Goal: Information Seeking & Learning: Learn about a topic

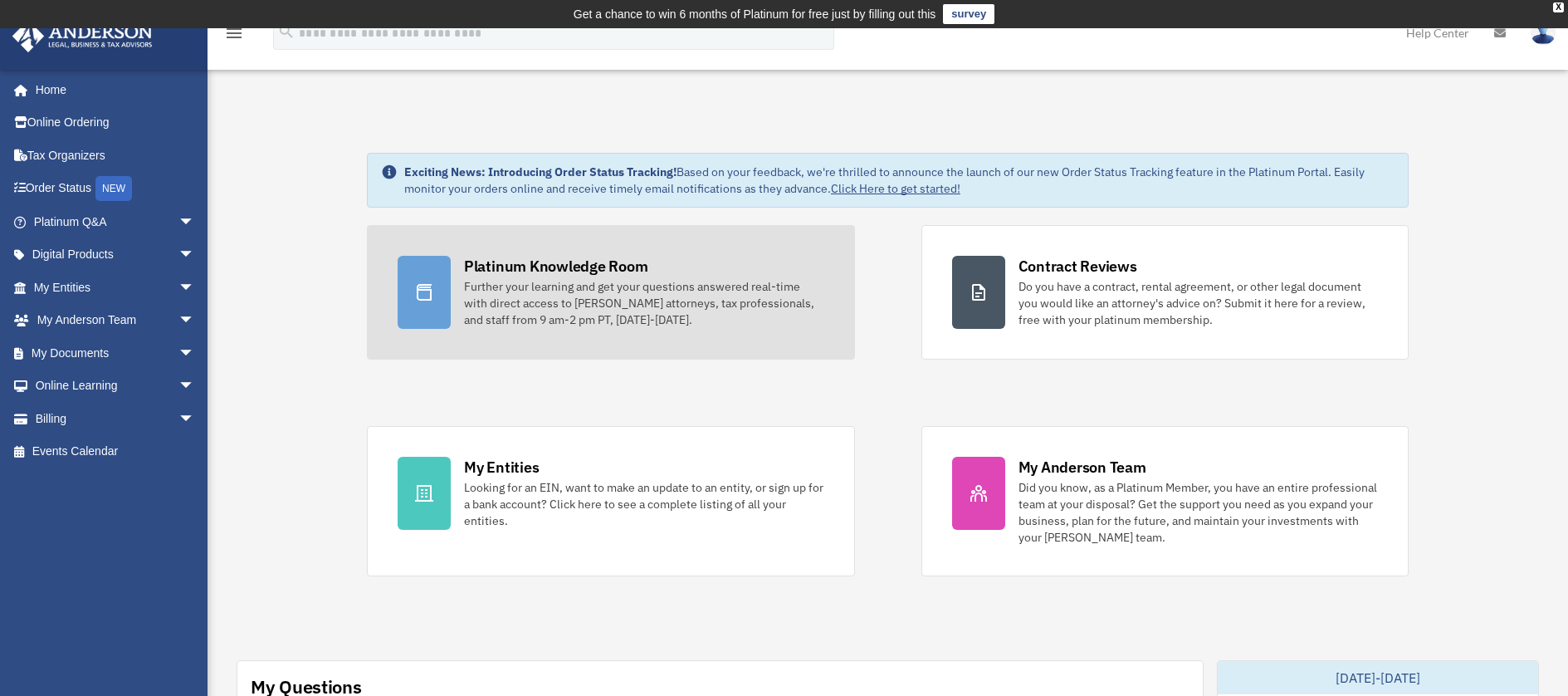
click at [535, 279] on div "Further your learning and get your questions answered real-time with direct acc…" at bounding box center [645, 303] width 360 height 50
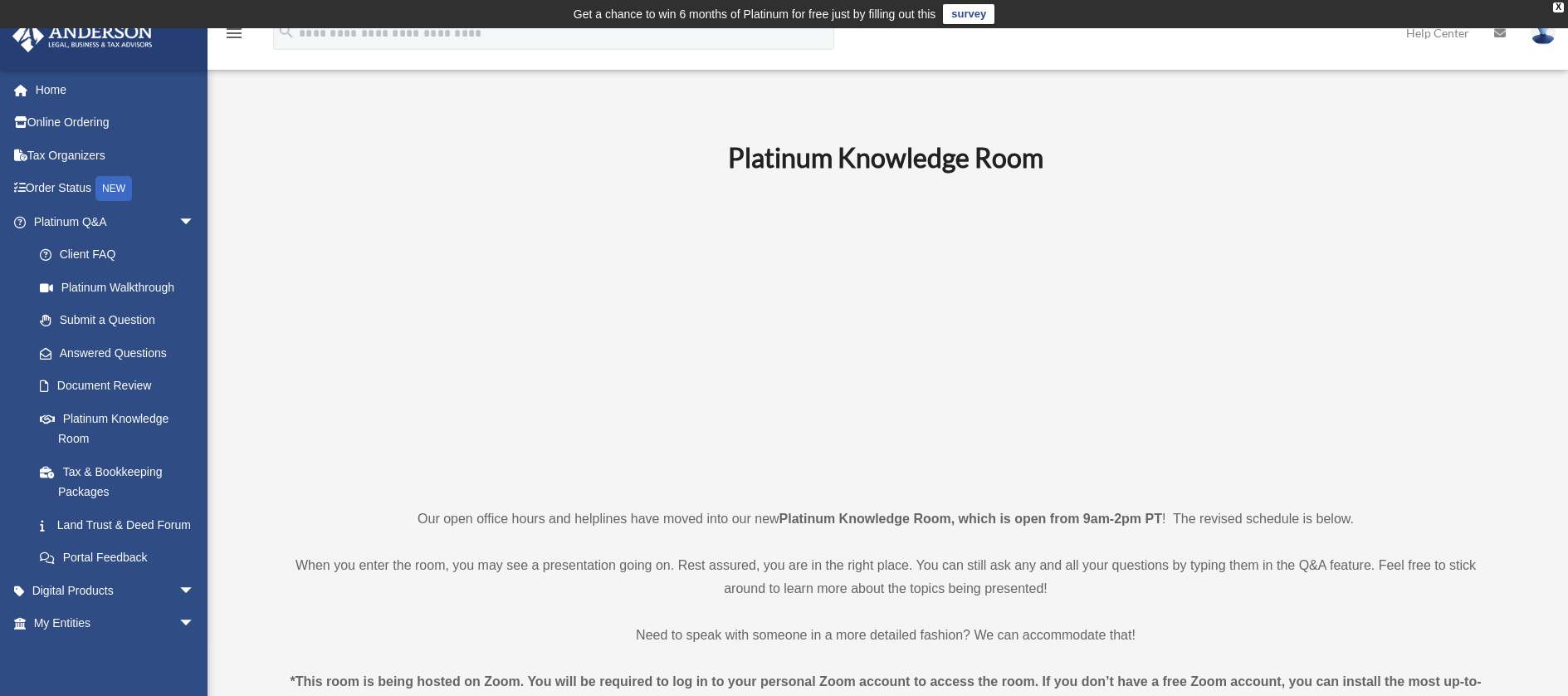
scroll to position [535, 0]
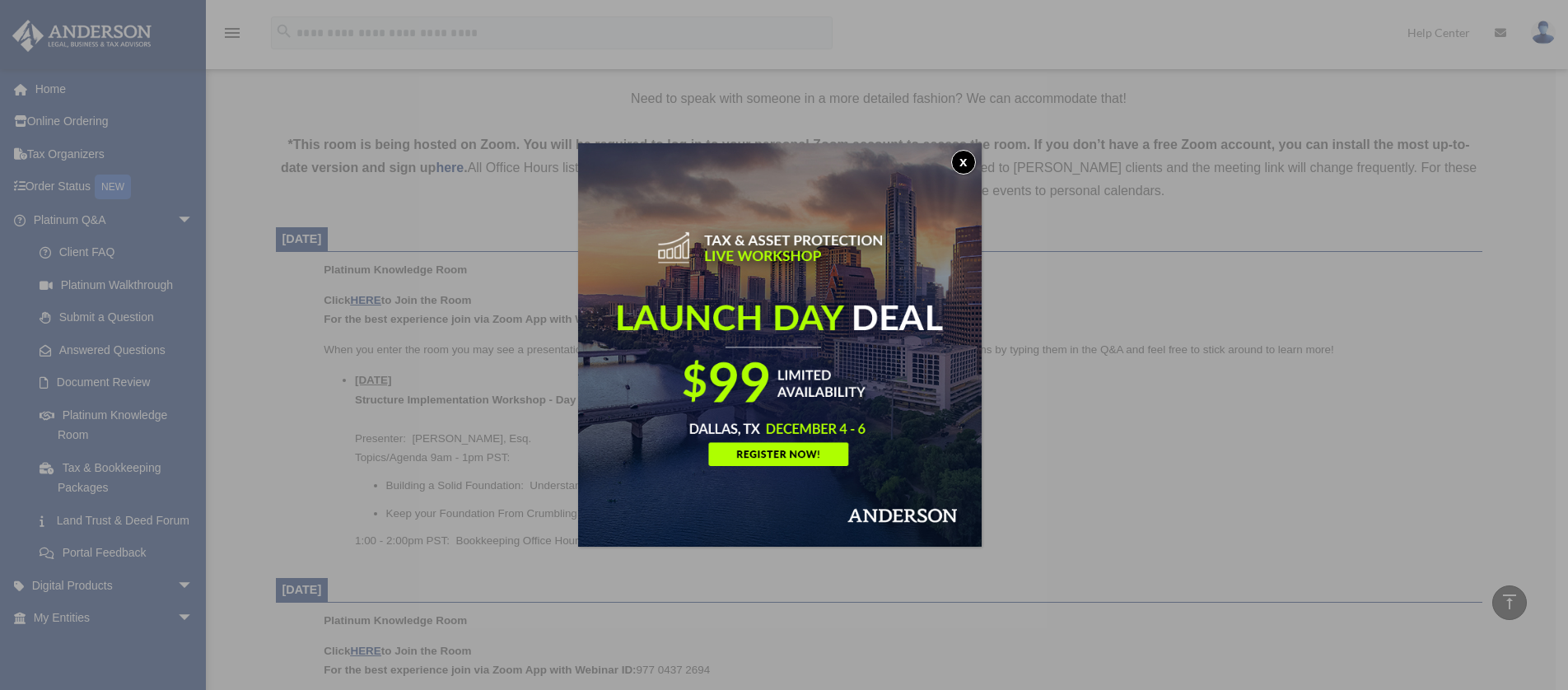
click at [970, 161] on button "x" at bounding box center [963, 163] width 25 height 25
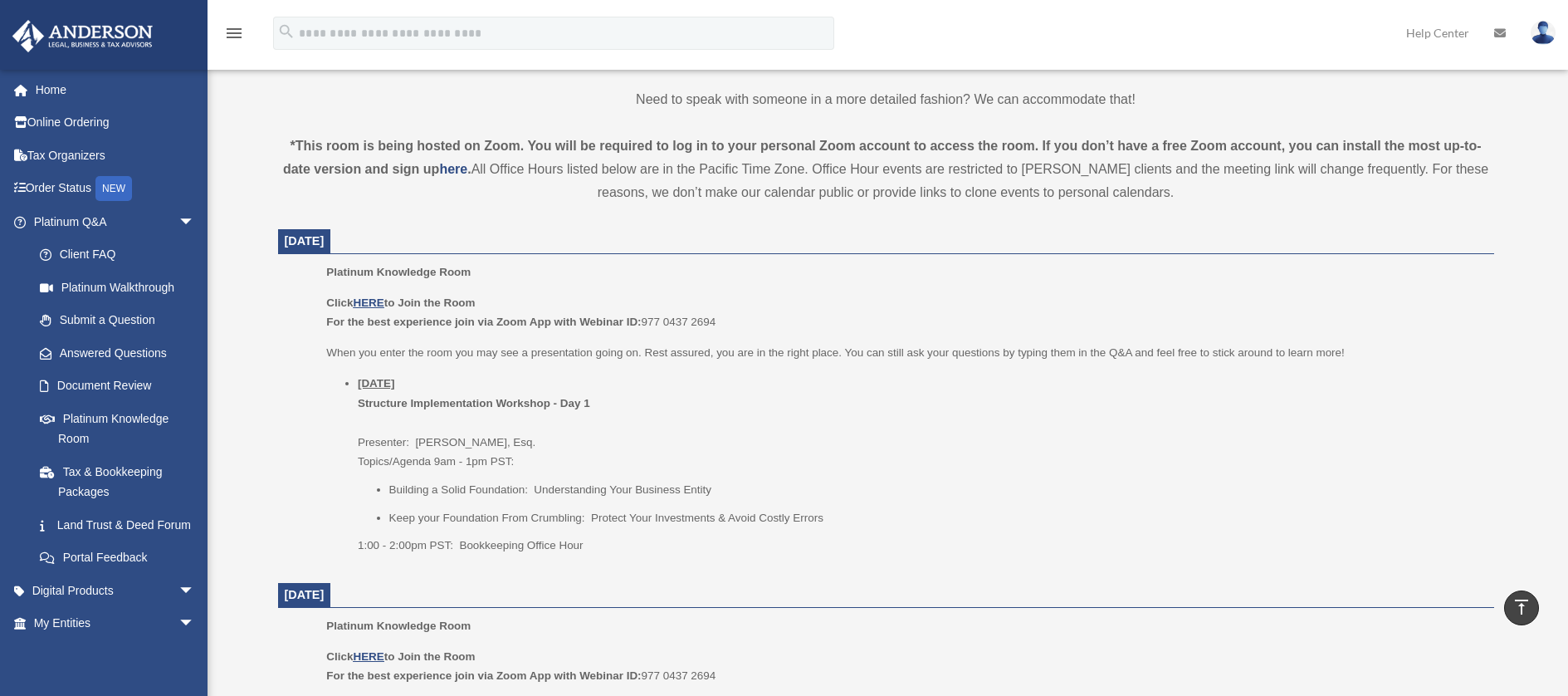
scroll to position [533, 0]
click at [368, 306] on u "HERE" at bounding box center [368, 306] width 30 height 13
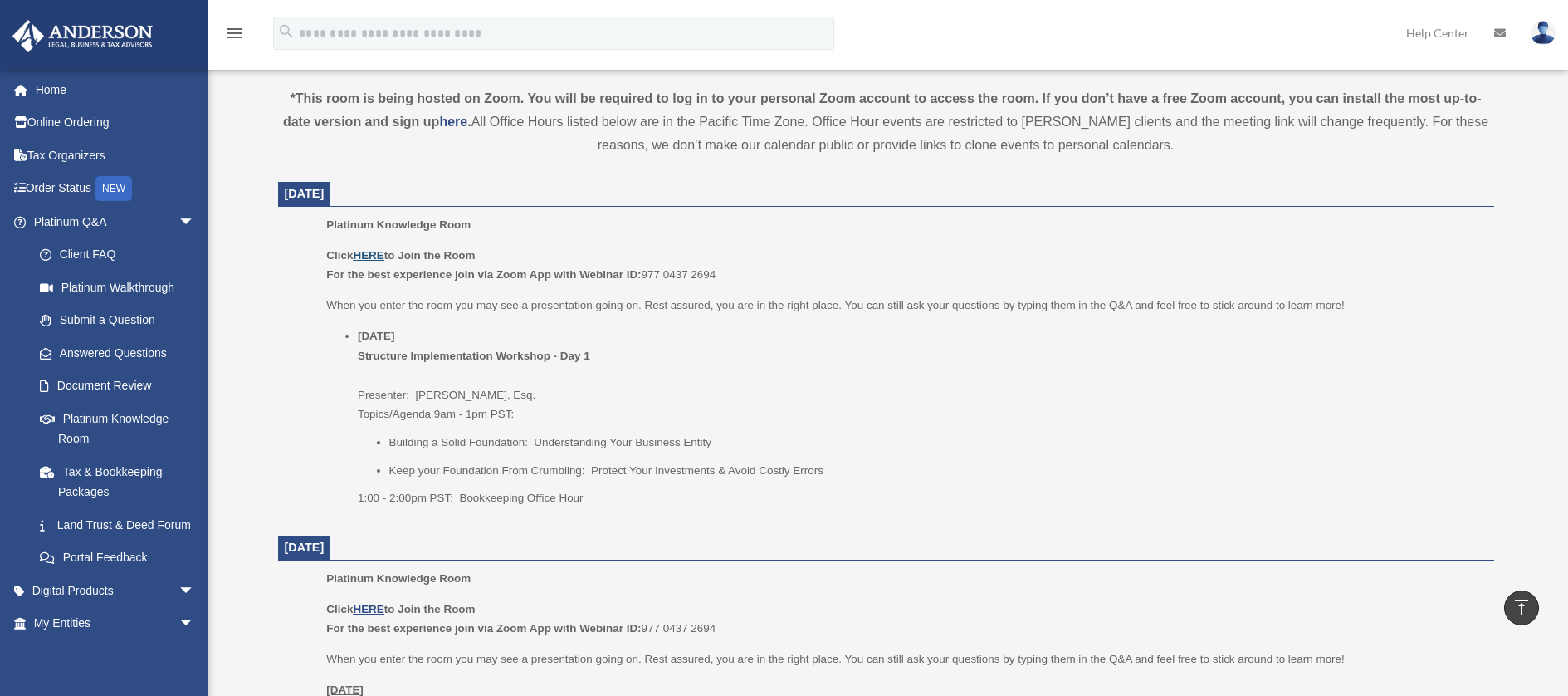
scroll to position [579, 0]
